Goal: Navigation & Orientation: Find specific page/section

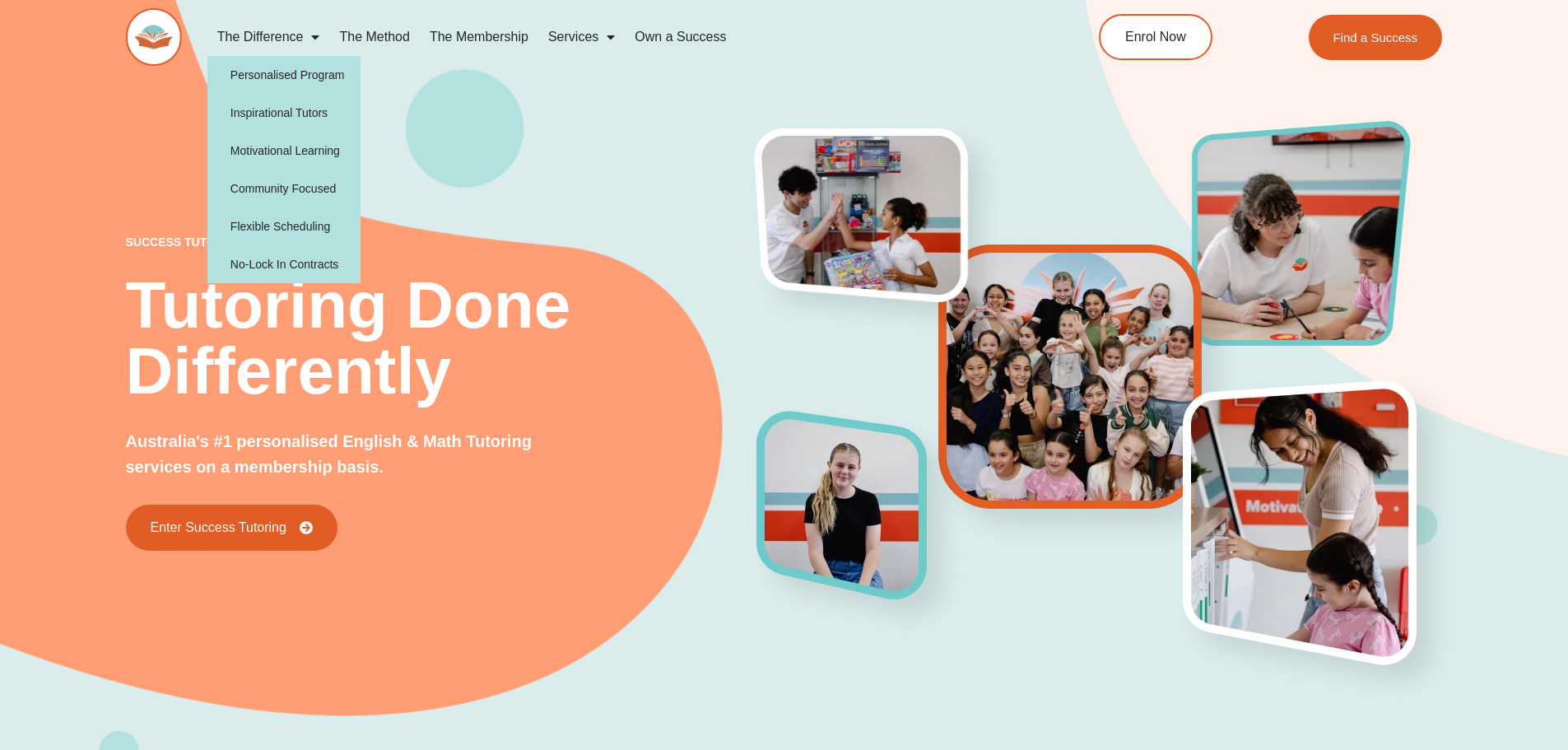
click at [311, 32] on span "Menu" at bounding box center [311, 37] width 17 height 30
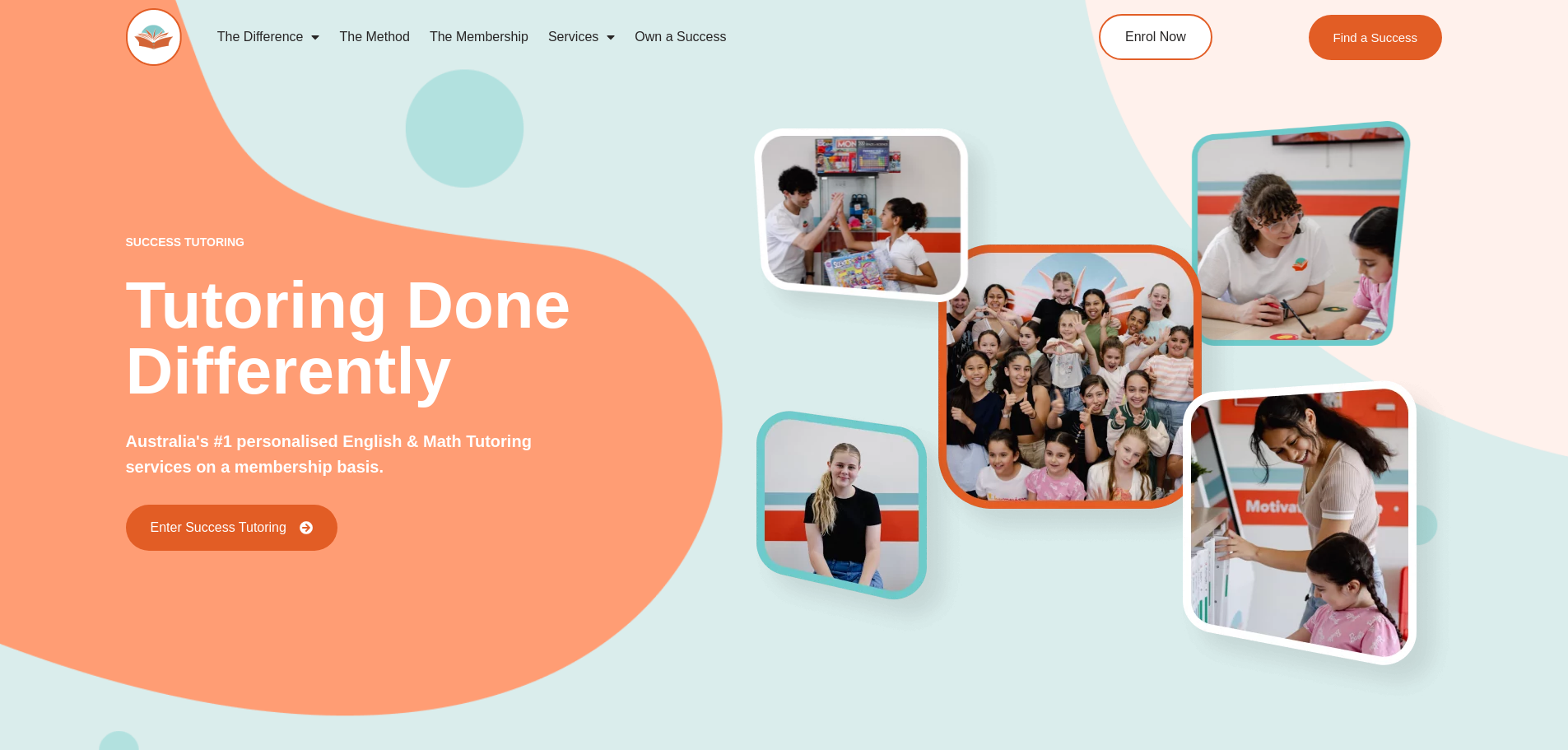
click at [311, 32] on span "Menu" at bounding box center [311, 37] width 17 height 30
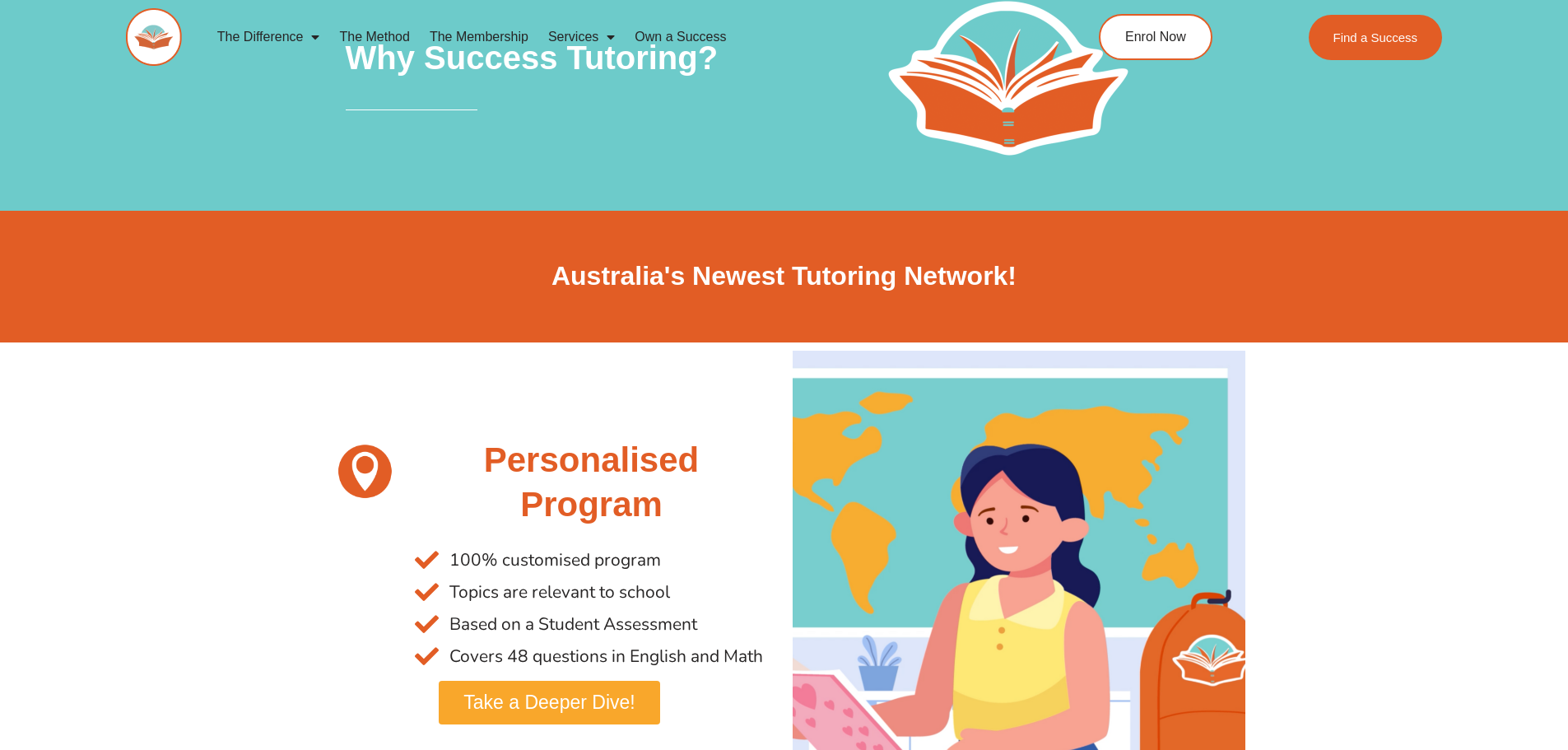
click at [684, 33] on link "Own a Success" at bounding box center [680, 37] width 111 height 38
